Goal: Information Seeking & Learning: Learn about a topic

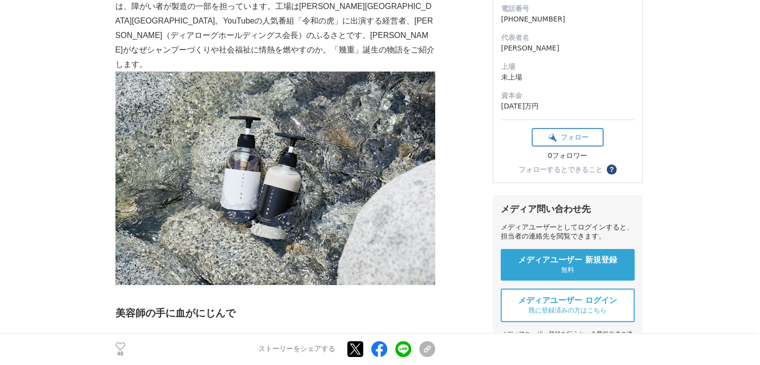
scroll to position [350, 0]
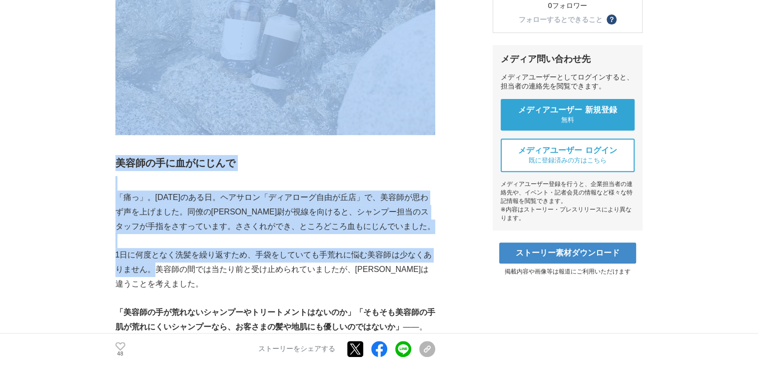
drag, startPoint x: 100, startPoint y: 180, endPoint x: 135, endPoint y: 250, distance: 78.0
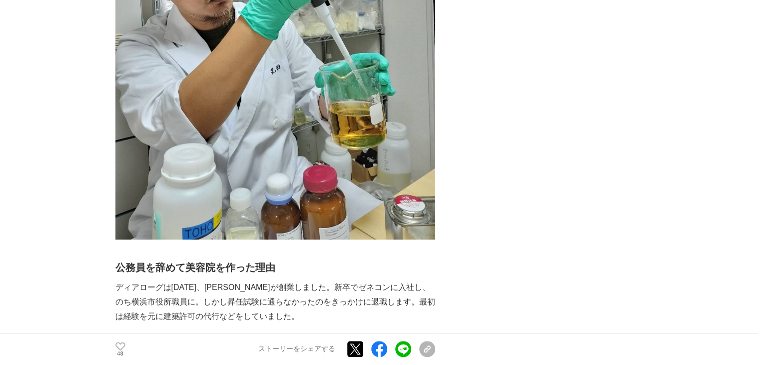
scroll to position [1099, 0]
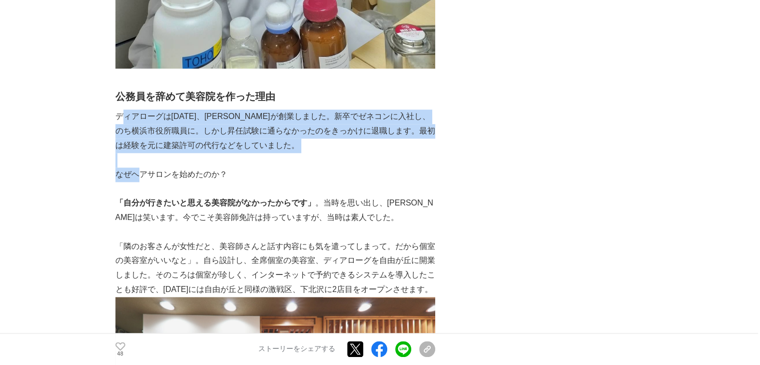
drag, startPoint x: 123, startPoint y: 93, endPoint x: 141, endPoint y: 146, distance: 55.8
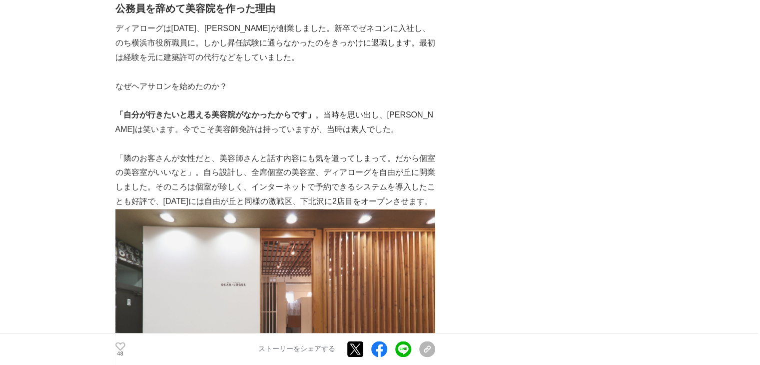
scroll to position [1149, 0]
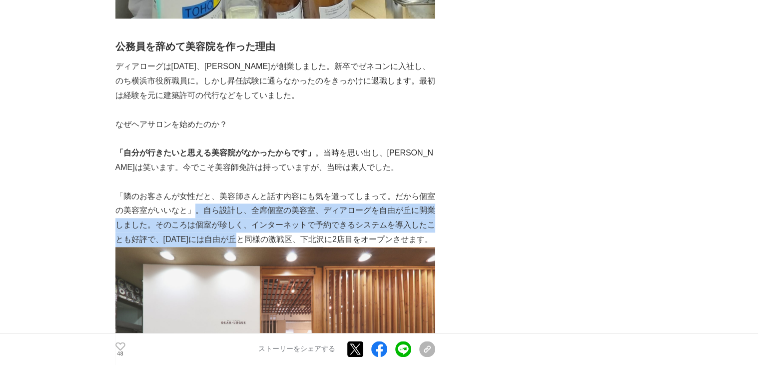
drag, startPoint x: 210, startPoint y: 185, endPoint x: 246, endPoint y: 210, distance: 43.4
click at [246, 210] on p "「隣のお客さんが女性だと、美容師さんと話す内容にも気を遣ってしまって。だから個室の美容室がいいなと」。自ら設計し、全席個室の美容室、ディアローグを自由が丘に開…" at bounding box center [275, 217] width 320 height 57
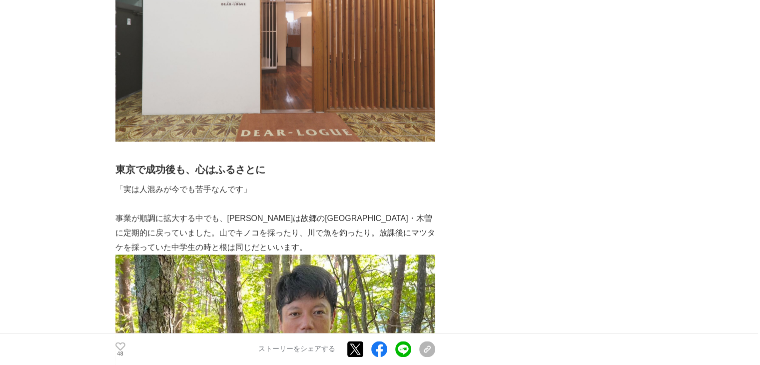
scroll to position [1549, 0]
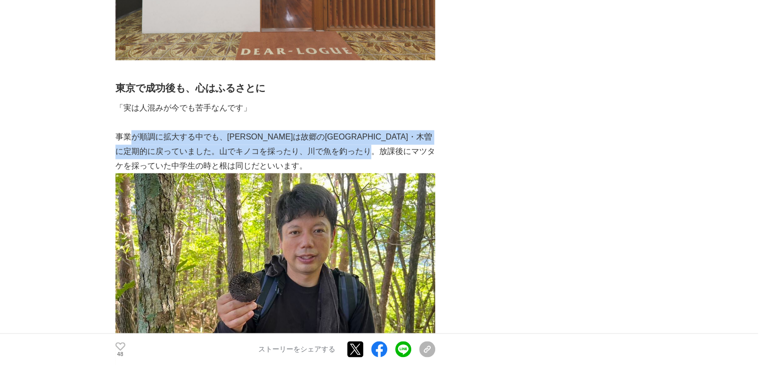
drag, startPoint x: 132, startPoint y: 109, endPoint x: 139, endPoint y: 140, distance: 31.4
click at [139, 140] on p "事業が順調に拡大する中でも、[PERSON_NAME]は故郷の[GEOGRAPHIC_DATA]・木曽に定期的に戻っていました。山でキノコを採ったり、川で魚を…" at bounding box center [275, 271] width 320 height 283
click at [118, 173] on img at bounding box center [275, 293] width 320 height 240
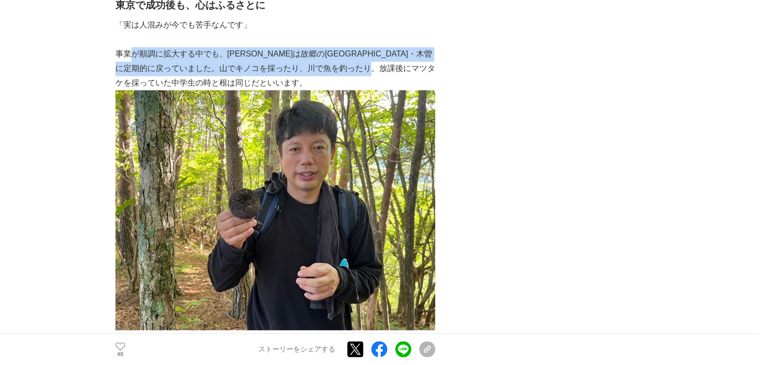
scroll to position [1799, 0]
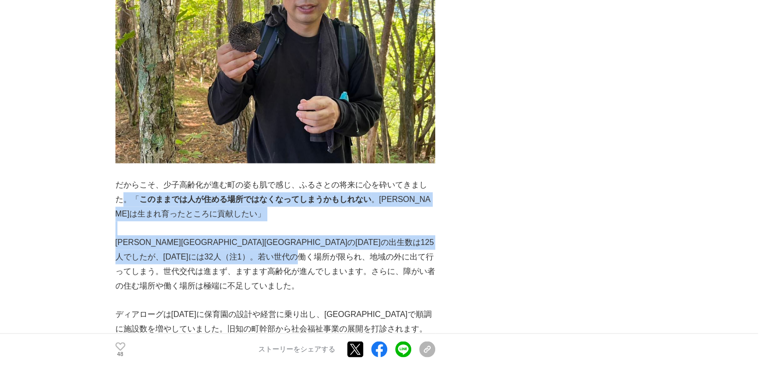
drag, startPoint x: 126, startPoint y: 164, endPoint x: 142, endPoint y: 237, distance: 74.2
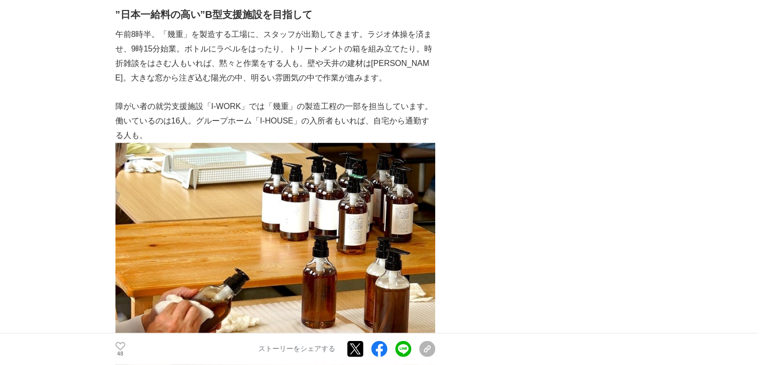
scroll to position [3099, 0]
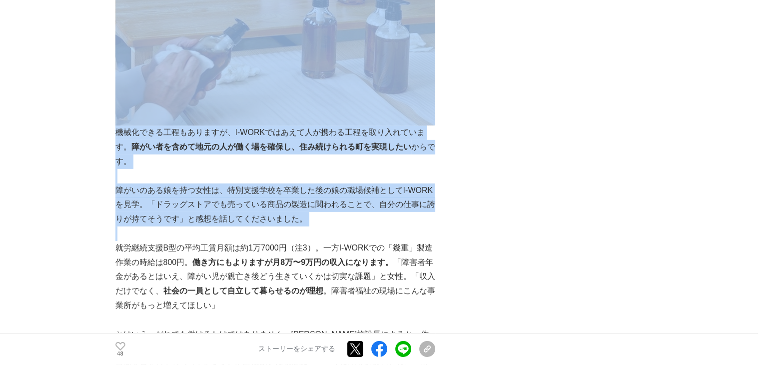
drag, startPoint x: 113, startPoint y: 130, endPoint x: 118, endPoint y: 159, distance: 28.8
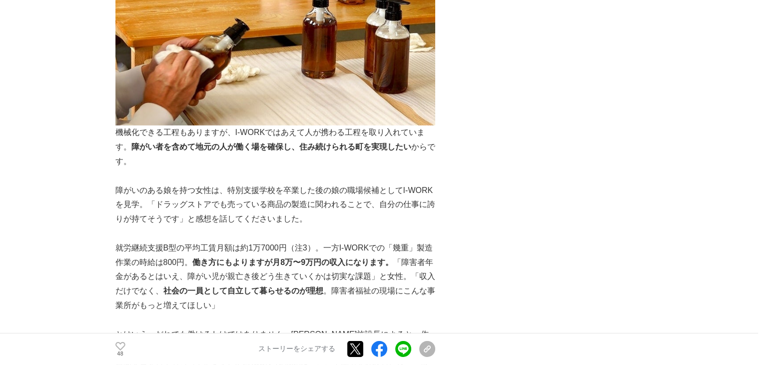
click at [115, 241] on p "就労継続支援B型の平均工賃月額は約1万7000円（注3）。一方I-WORKでの「幾重」製造作業の時給は800円。 働き方にもよりますが月8万〜9万円の収入にな…" at bounding box center [275, 277] width 320 height 72
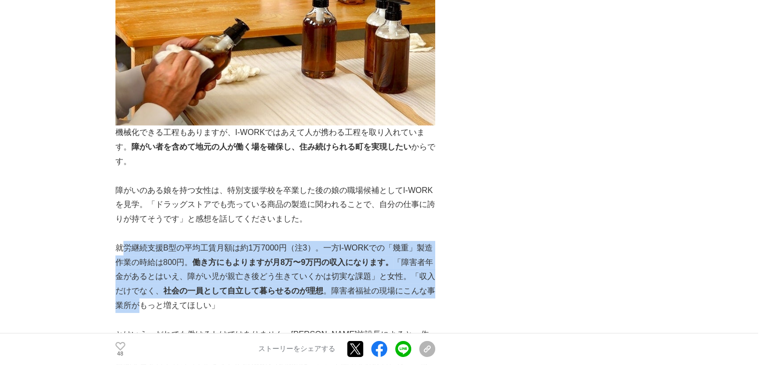
drag, startPoint x: 123, startPoint y: 173, endPoint x: 141, endPoint y: 240, distance: 69.2
click at [141, 241] on p "就労継続支援B型の平均工賃月額は約1万7000円（注3）。一方I-WORKでの「幾重」製造作業の時給は800円。 働き方にもよりますが月8万〜9万円の収入にな…" at bounding box center [275, 277] width 320 height 72
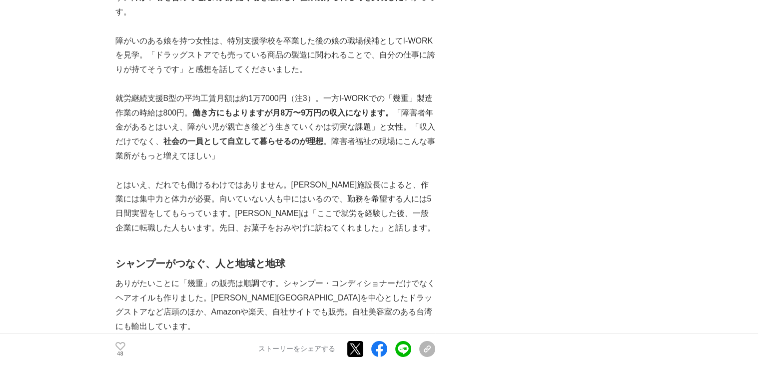
scroll to position [3248, 0]
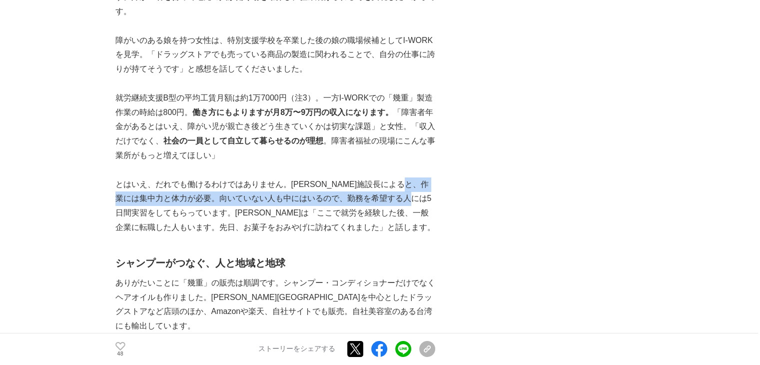
drag, startPoint x: 119, startPoint y: 123, endPoint x: 126, endPoint y: 138, distance: 17.0
click at [126, 177] on p "とはいえ、だれでも働けるわけではありません。[PERSON_NAME]施設長によると、作業には集中力と体力が必要。向いていない人も中にはいるので、勤務を希望す…" at bounding box center [275, 205] width 320 height 57
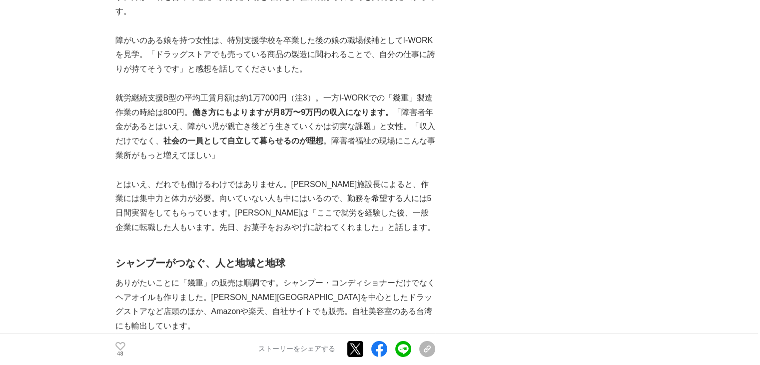
click at [120, 177] on p "とはいえ、だれでも働けるわけではありません。[PERSON_NAME]施設長によると、作業には集中力と体力が必要。向いていない人も中にはいるので、勤務を希望す…" at bounding box center [275, 205] width 320 height 57
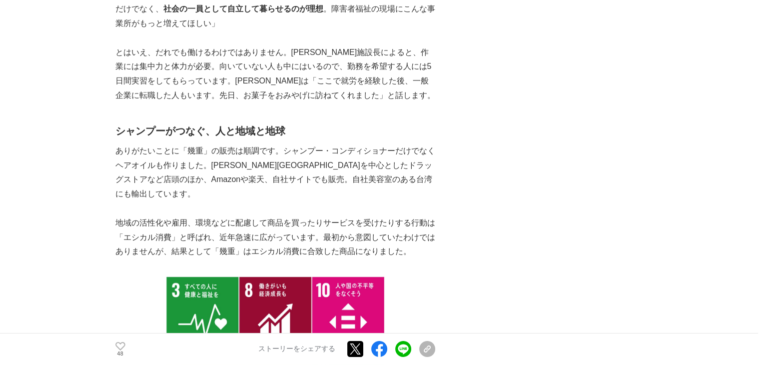
scroll to position [3448, 0]
